Goal: Ask a question

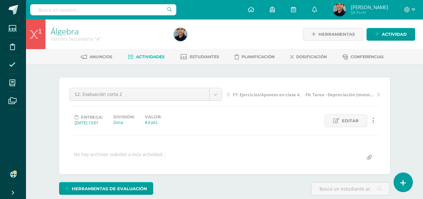
click at [403, 180] on icon at bounding box center [404, 182] width 6 height 7
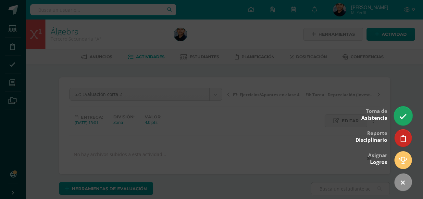
click at [404, 114] on icon at bounding box center [403, 116] width 7 height 7
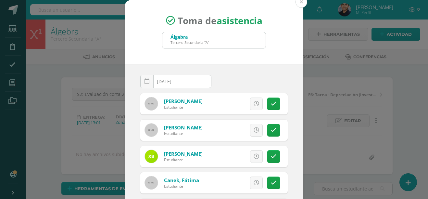
click at [303, 4] on button at bounding box center [302, 2] width 12 height 12
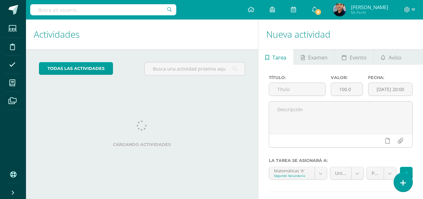
click at [402, 186] on icon at bounding box center [404, 182] width 6 height 7
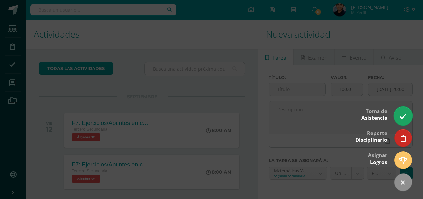
click at [402, 119] on icon at bounding box center [403, 116] width 7 height 7
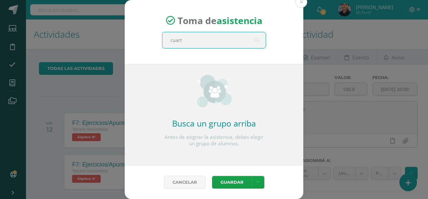
type input "cuarto"
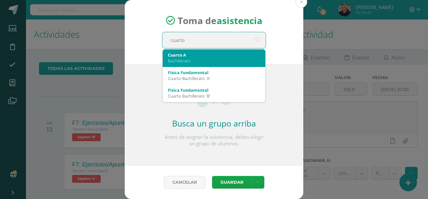
click at [208, 58] on div "Bachillerato" at bounding box center [214, 61] width 92 height 6
